Goal: Information Seeking & Learning: Find specific fact

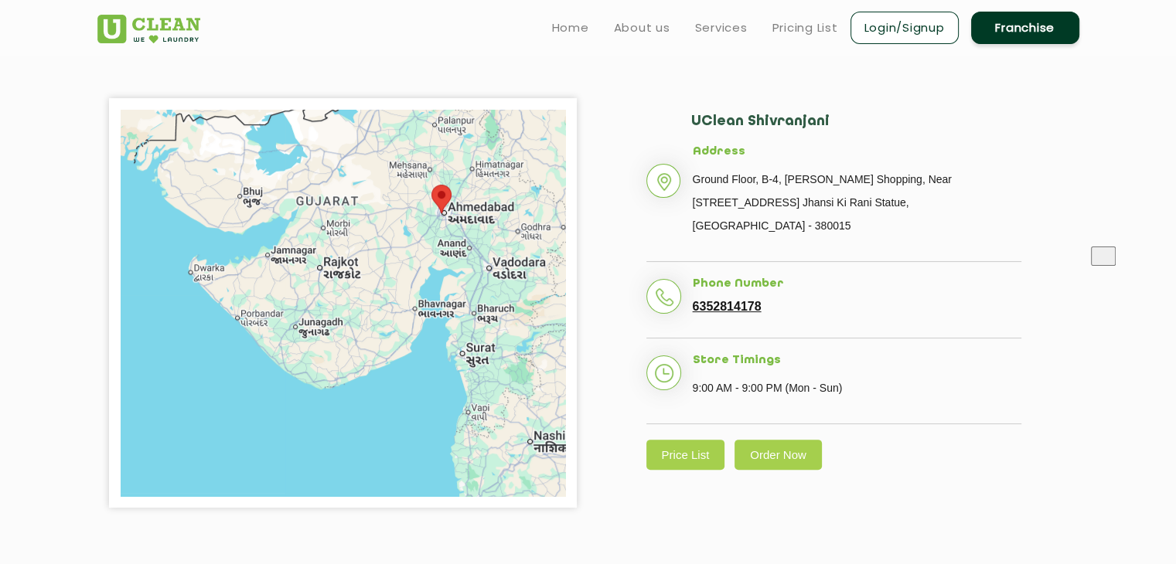
scroll to position [319, 0]
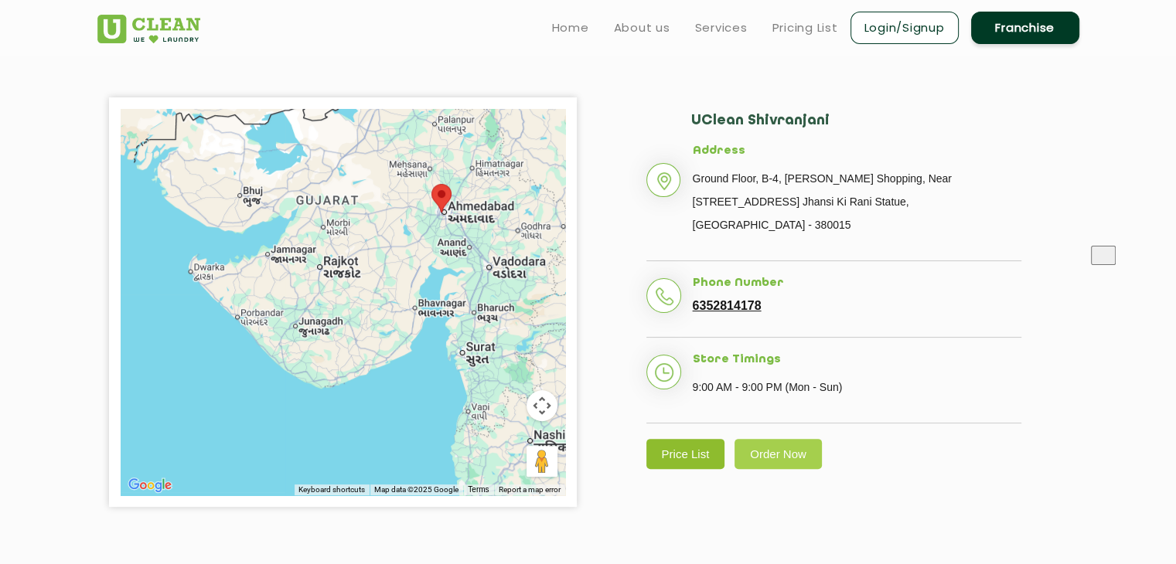
click at [677, 439] on link "Price List" at bounding box center [685, 454] width 79 height 30
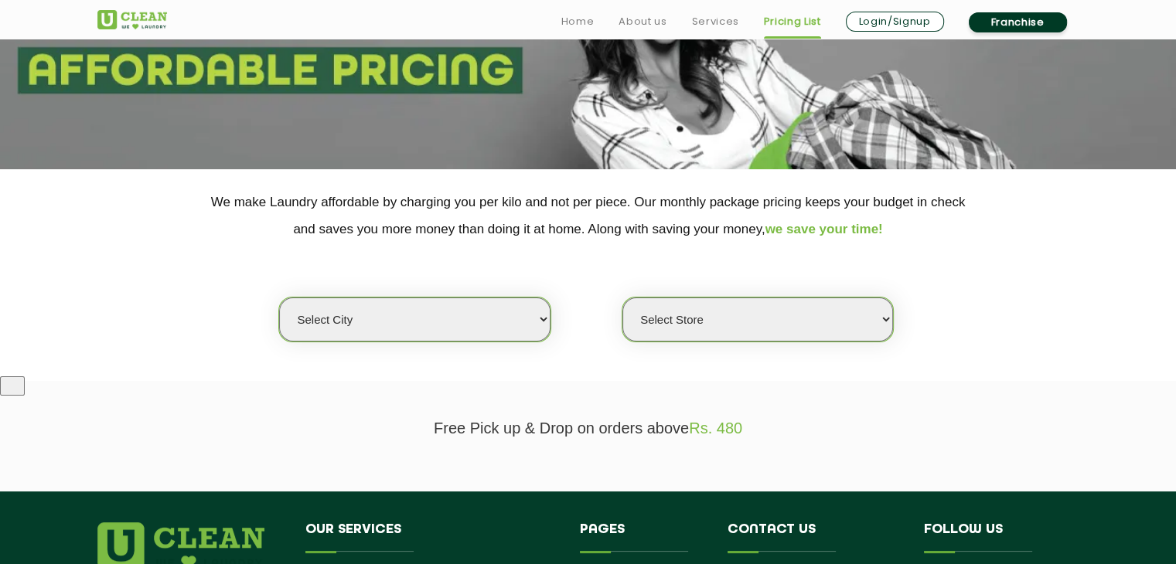
scroll to position [189, 0]
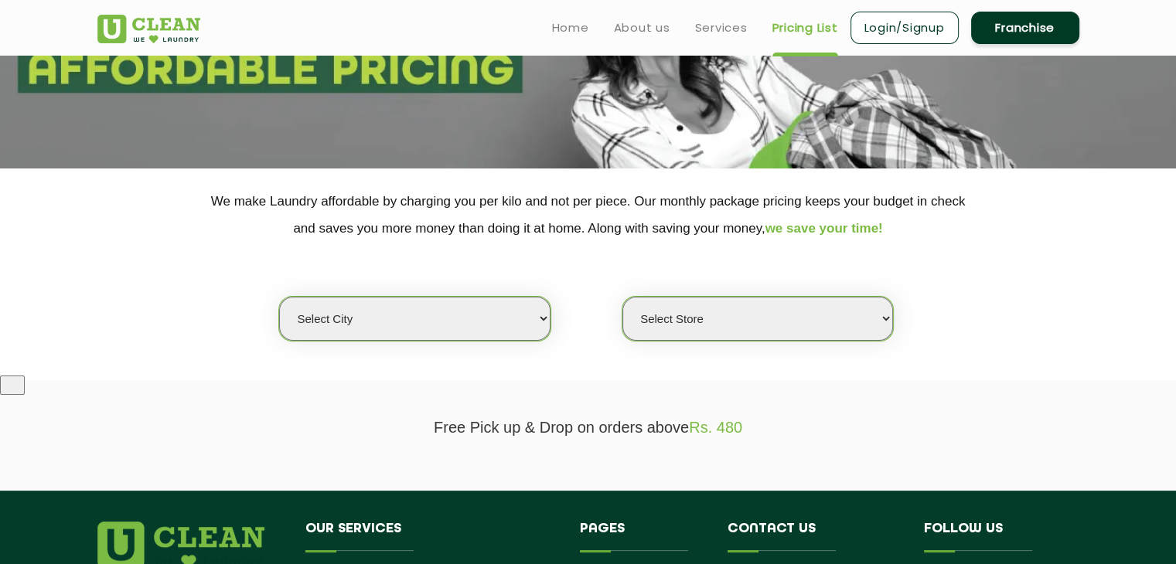
click at [467, 318] on select "Select city [GEOGRAPHIC_DATA] [GEOGRAPHIC_DATA] [GEOGRAPHIC_DATA] [GEOGRAPHIC_D…" at bounding box center [414, 319] width 271 height 44
select select "12"
click at [279, 297] on select "Select city [GEOGRAPHIC_DATA] [GEOGRAPHIC_DATA] [GEOGRAPHIC_DATA] [GEOGRAPHIC_D…" at bounding box center [414, 319] width 271 height 44
select select "0"
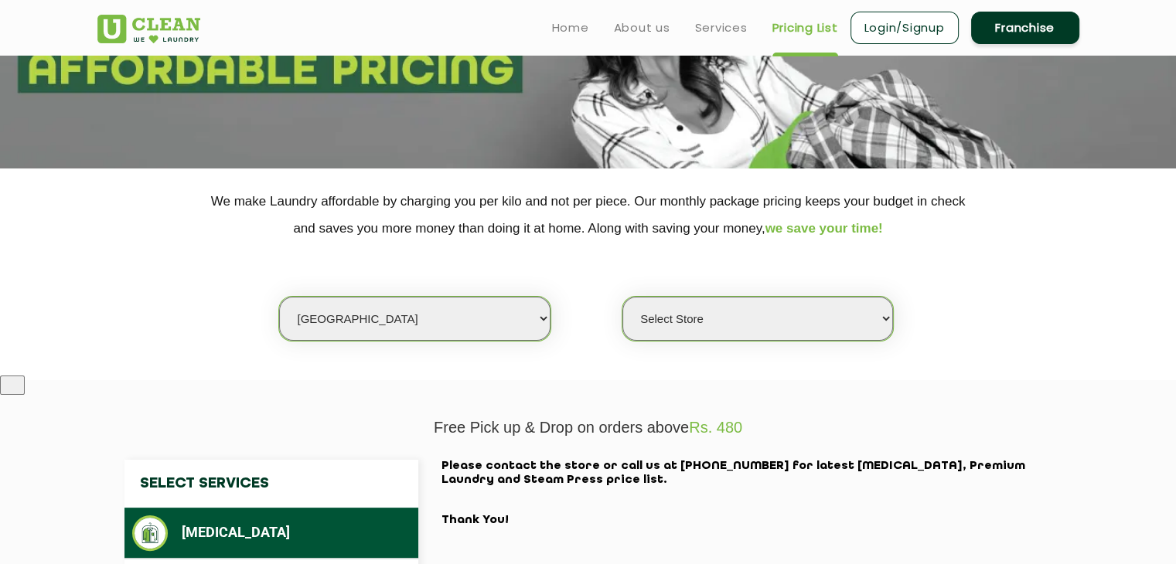
click at [751, 321] on select "Select Store UClean Shivranjani" at bounding box center [757, 319] width 271 height 44
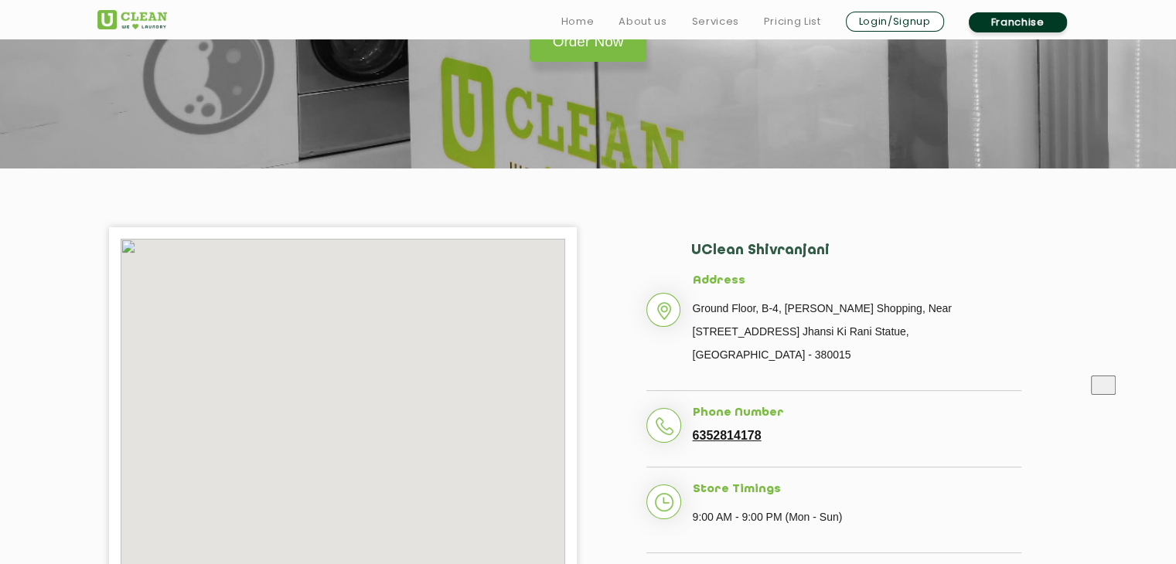
scroll to position [319, 0]
